Goal: Transaction & Acquisition: Purchase product/service

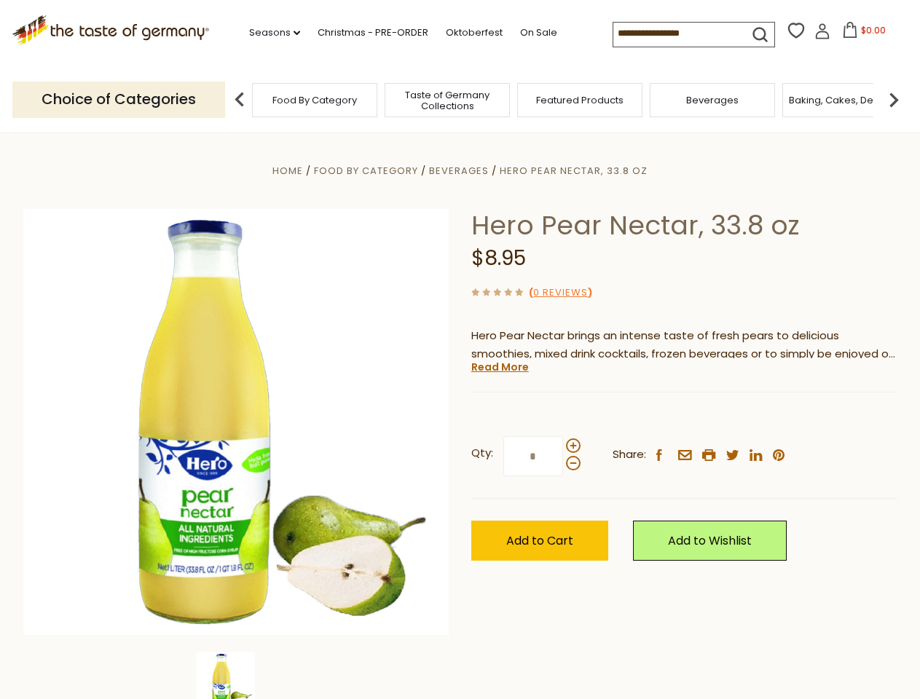
click at [459, 350] on div "Home Food By Category [GEOGRAPHIC_DATA] Hero Pear Nectar, 33.8 oz Hero Pear Nec…" at bounding box center [460, 442] width 896 height 561
click at [269, 33] on link "Seasons dropdown_arrow" at bounding box center [274, 33] width 51 height 16
click at [676, 33] on input at bounding box center [674, 33] width 123 height 20
click at [861, 34] on span "$0.00" at bounding box center [873, 30] width 25 height 12
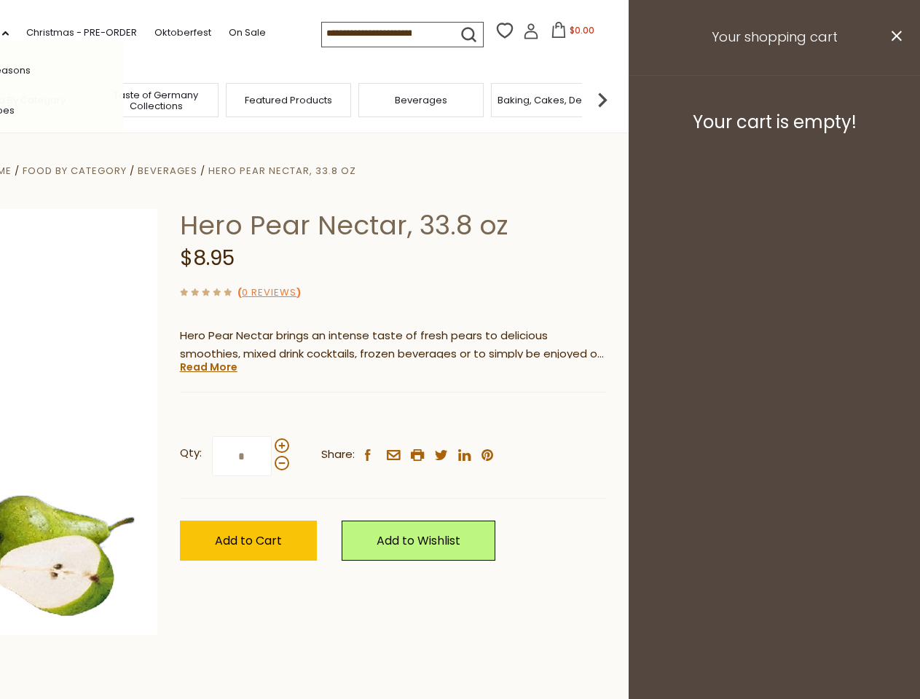
click at [240, 99] on header "Free Shipping Starts at $80.00. Varies by Region. Exclusions Apply. Click here …" at bounding box center [169, 66] width 920 height 133
click at [893, 99] on footer "Your cart is empty!" at bounding box center [773, 122] width 291 height 94
click at [459, 416] on div "Qty: * Share: facebook email printer twitter linkedin pinterest" at bounding box center [393, 456] width 426 height 84
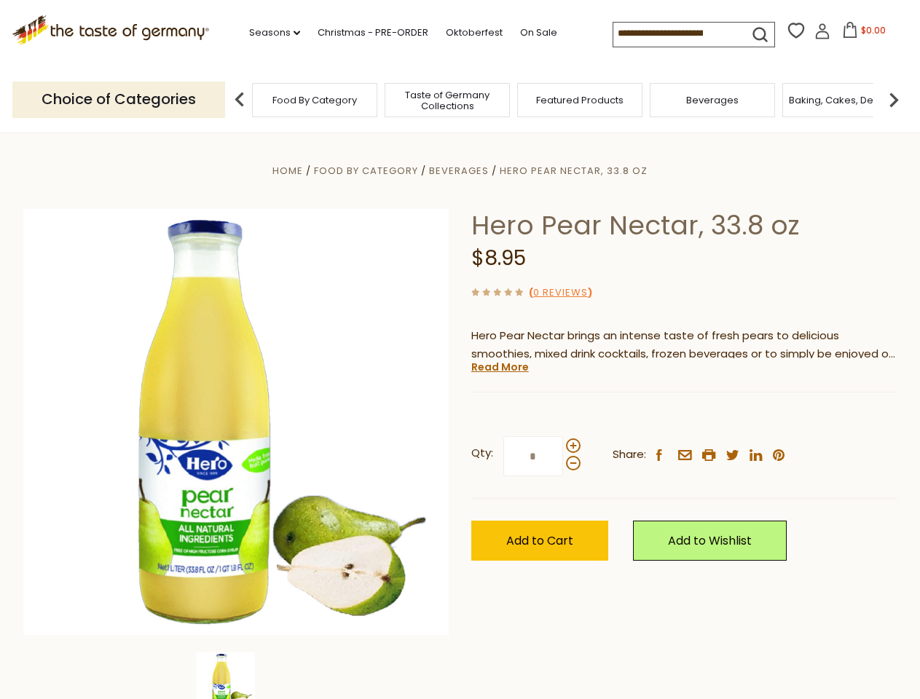
click at [236, 676] on div "Home Food By Category [GEOGRAPHIC_DATA] Hero Pear Nectar, 33.8 oz Hero Pear Nec…" at bounding box center [460, 442] width 896 height 561
click at [499, 367] on link "Read More" at bounding box center [500, 367] width 58 height 15
